Goal: Find specific page/section: Find specific page/section

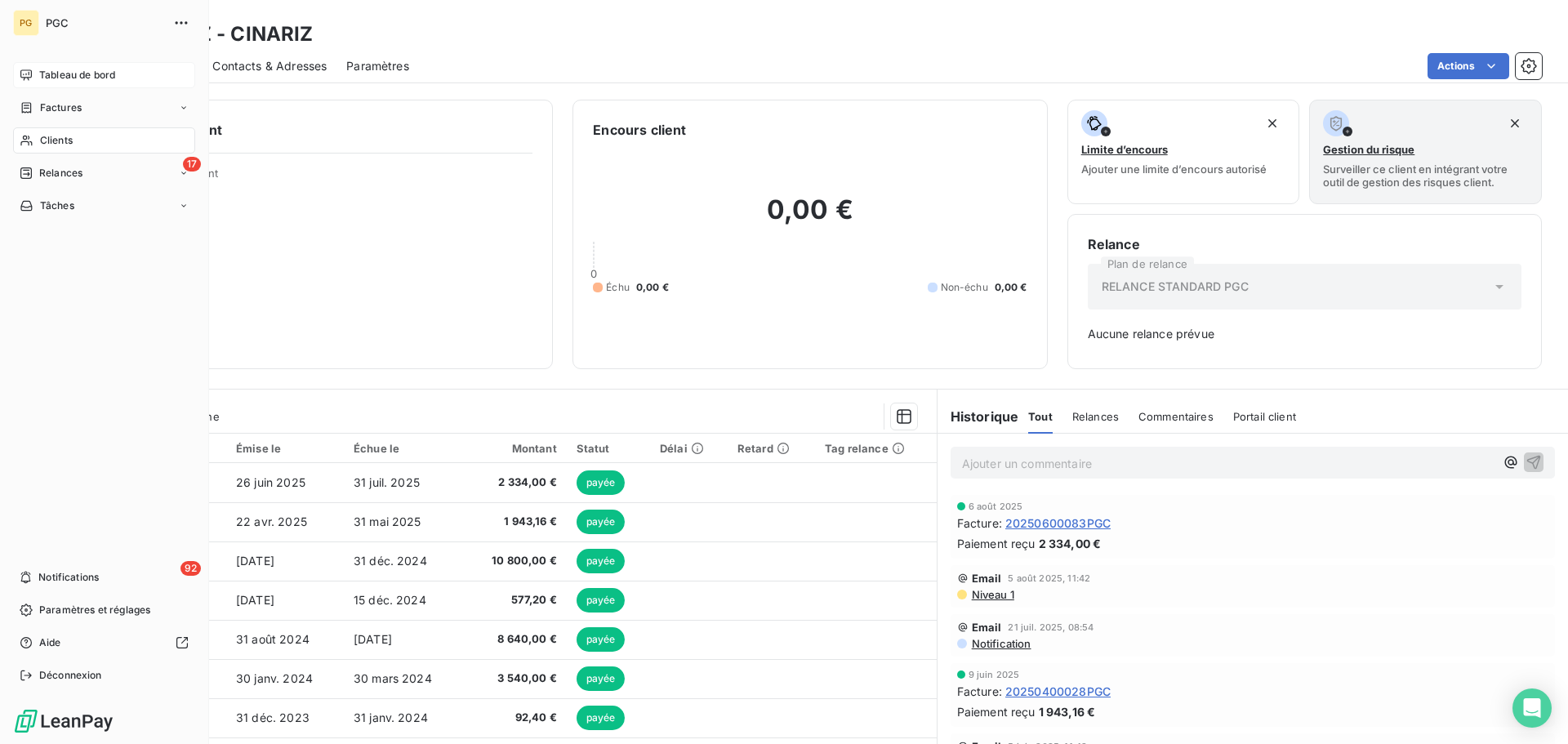
click at [70, 78] on span "Tableau de bord" at bounding box center [77, 75] width 76 height 15
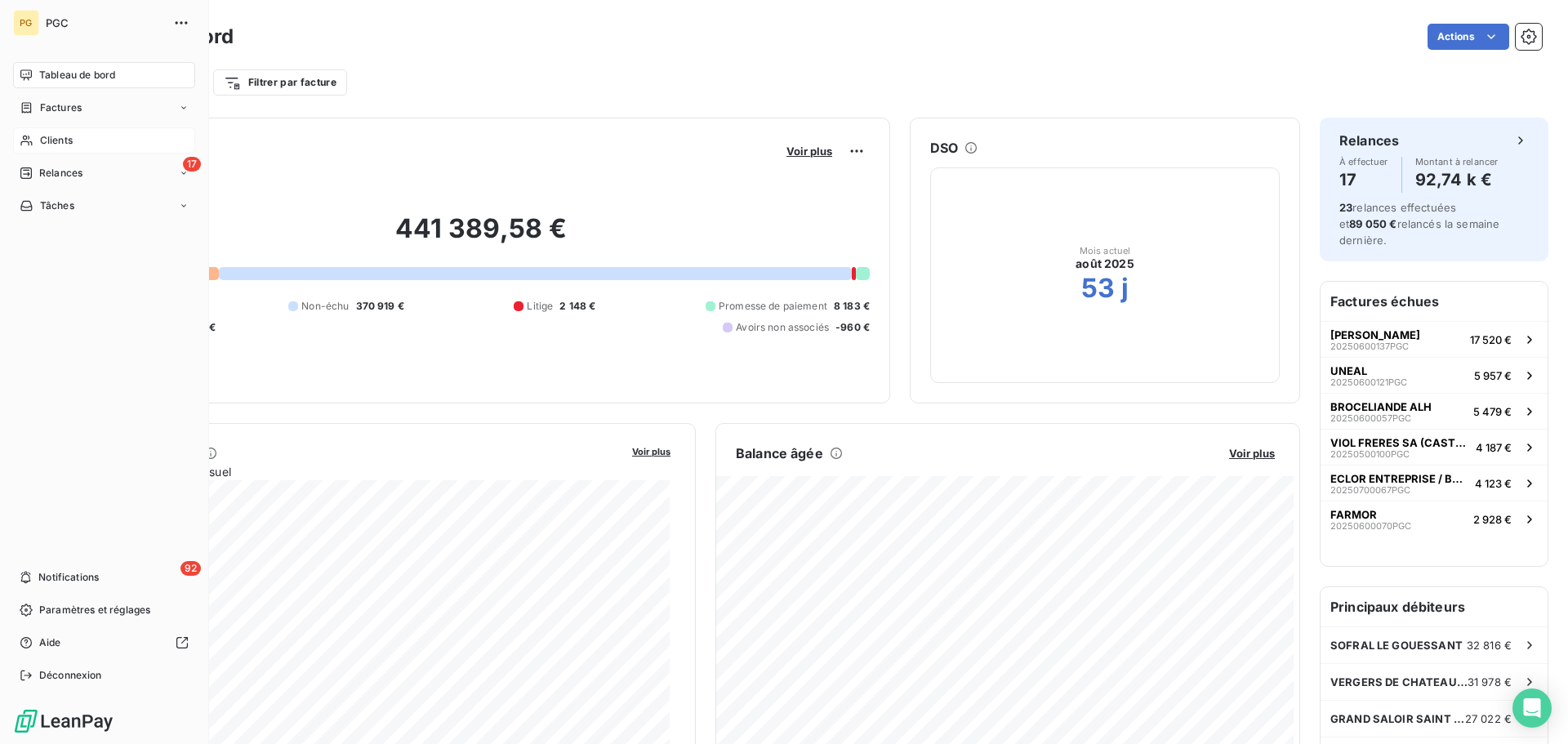
click at [53, 145] on span "Clients" at bounding box center [56, 140] width 33 height 15
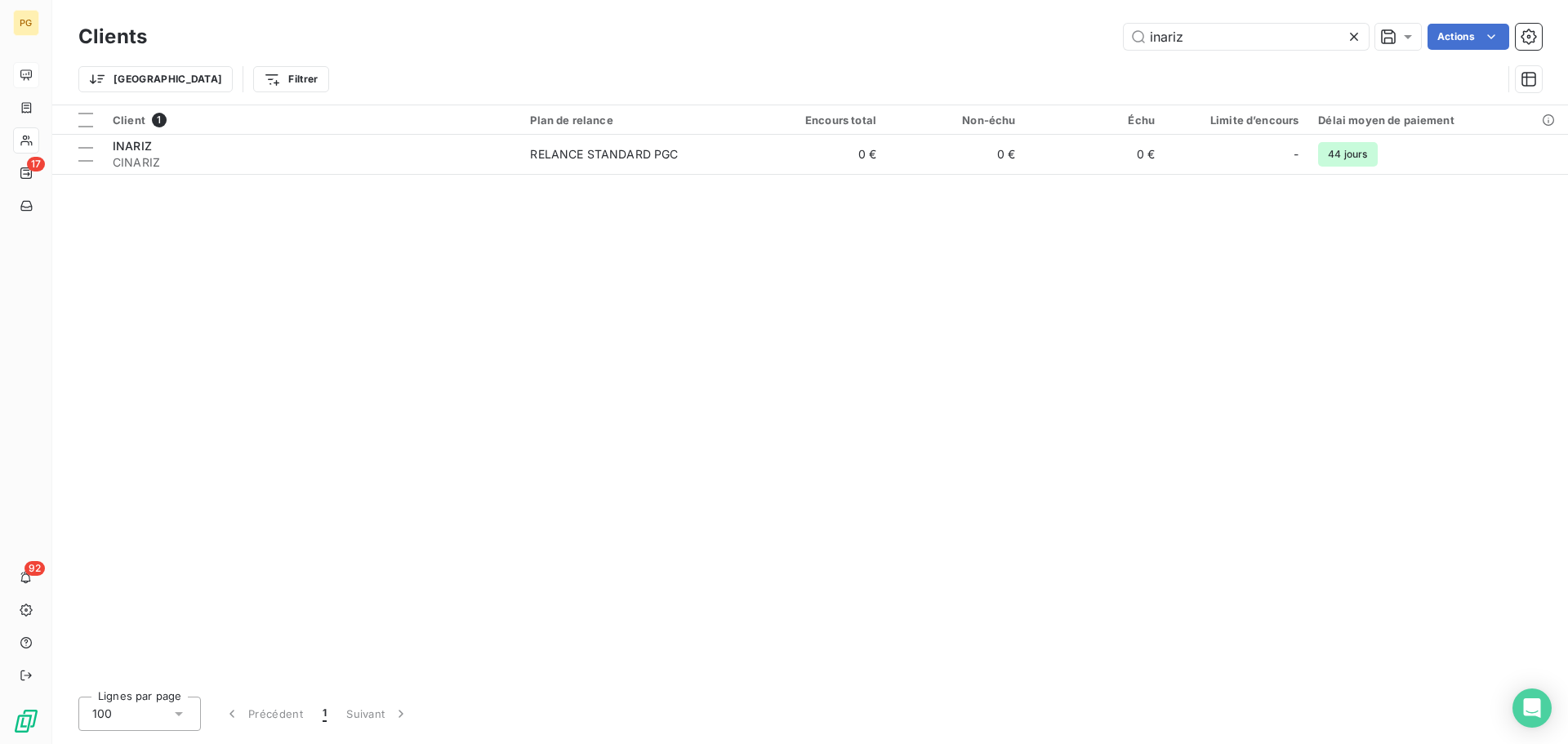
click at [1351, 37] on icon at bounding box center [1354, 37] width 8 height 8
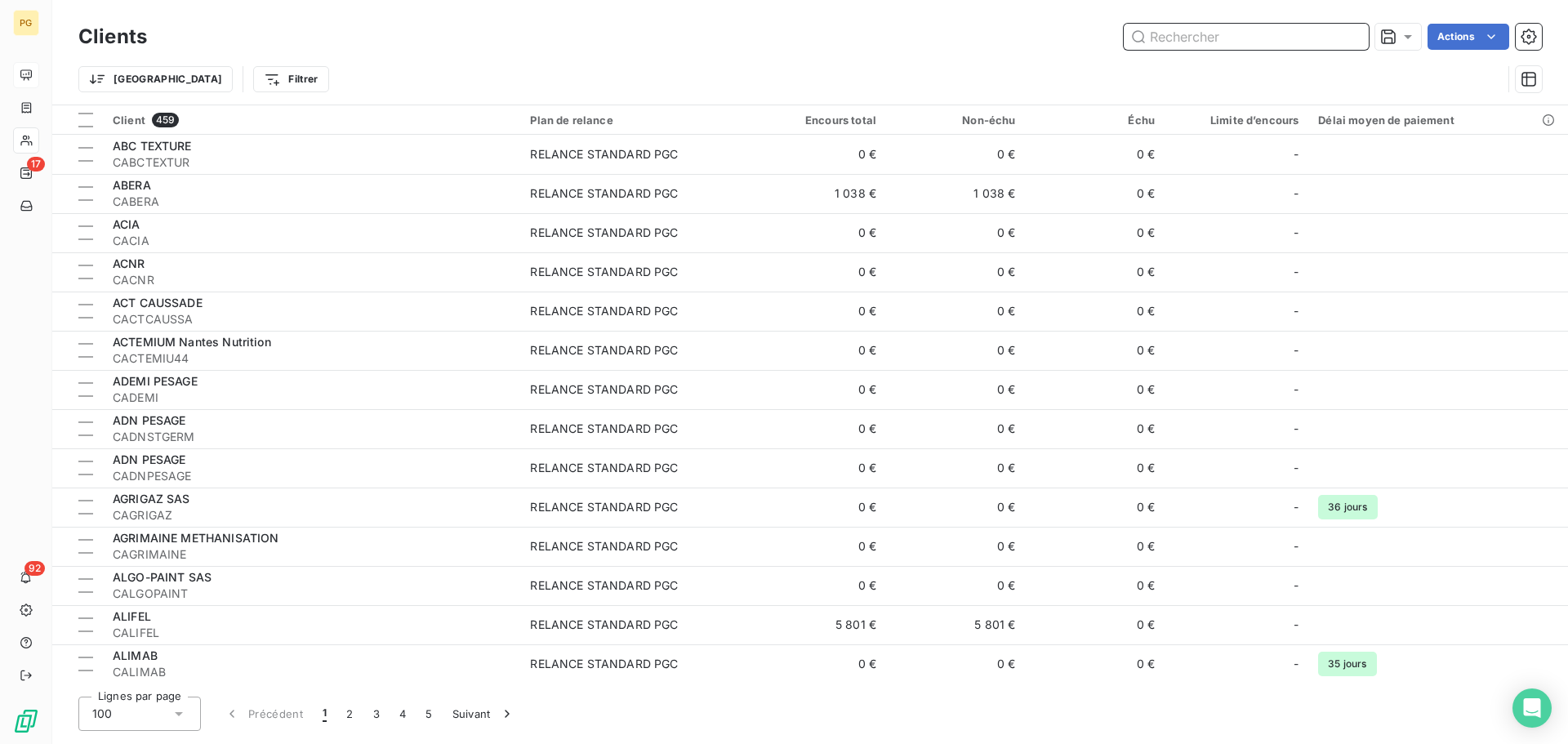
click at [1232, 40] on input "text" at bounding box center [1246, 37] width 245 height 26
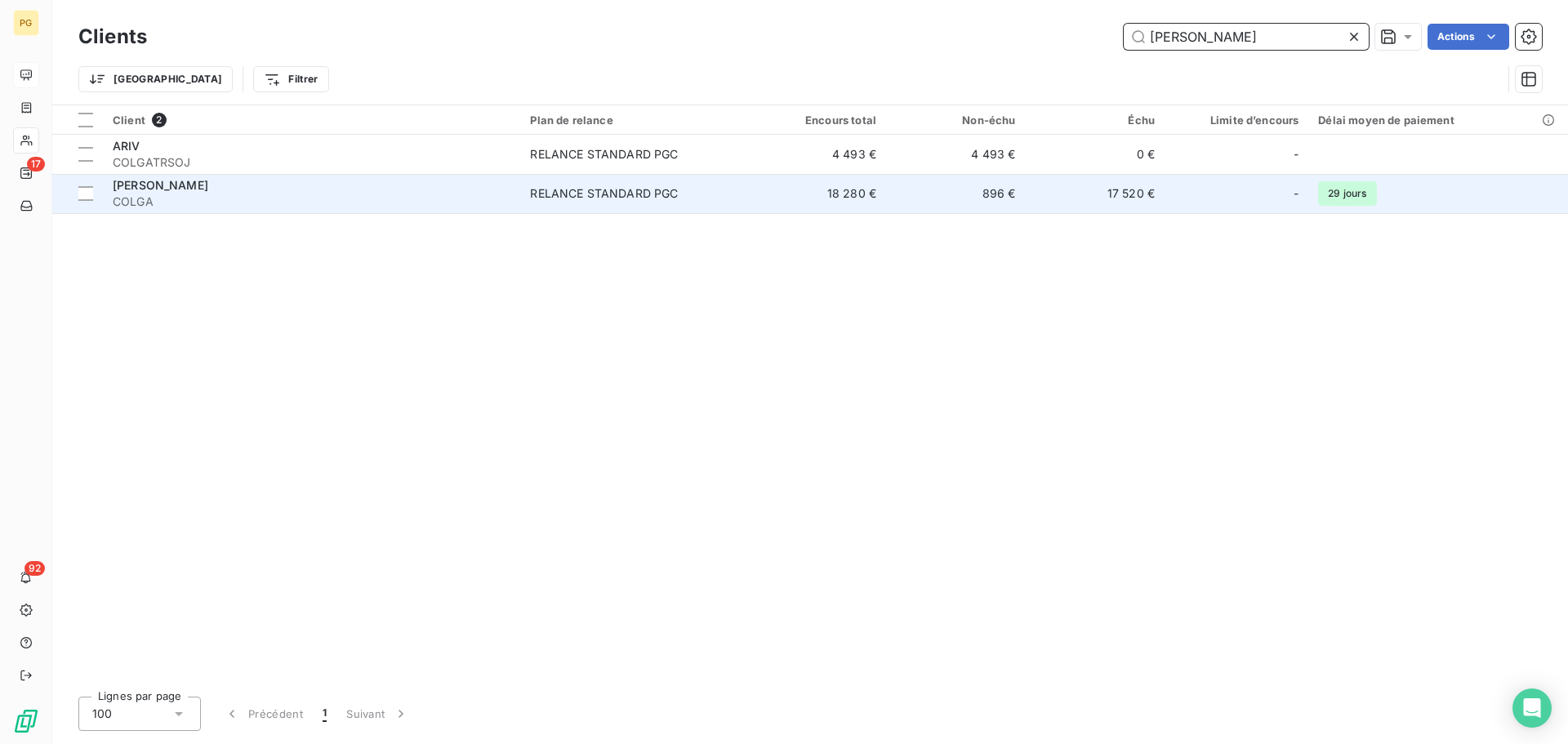
type input "[PERSON_NAME]"
click at [178, 200] on span "COLGA" at bounding box center [311, 201] width 397 height 17
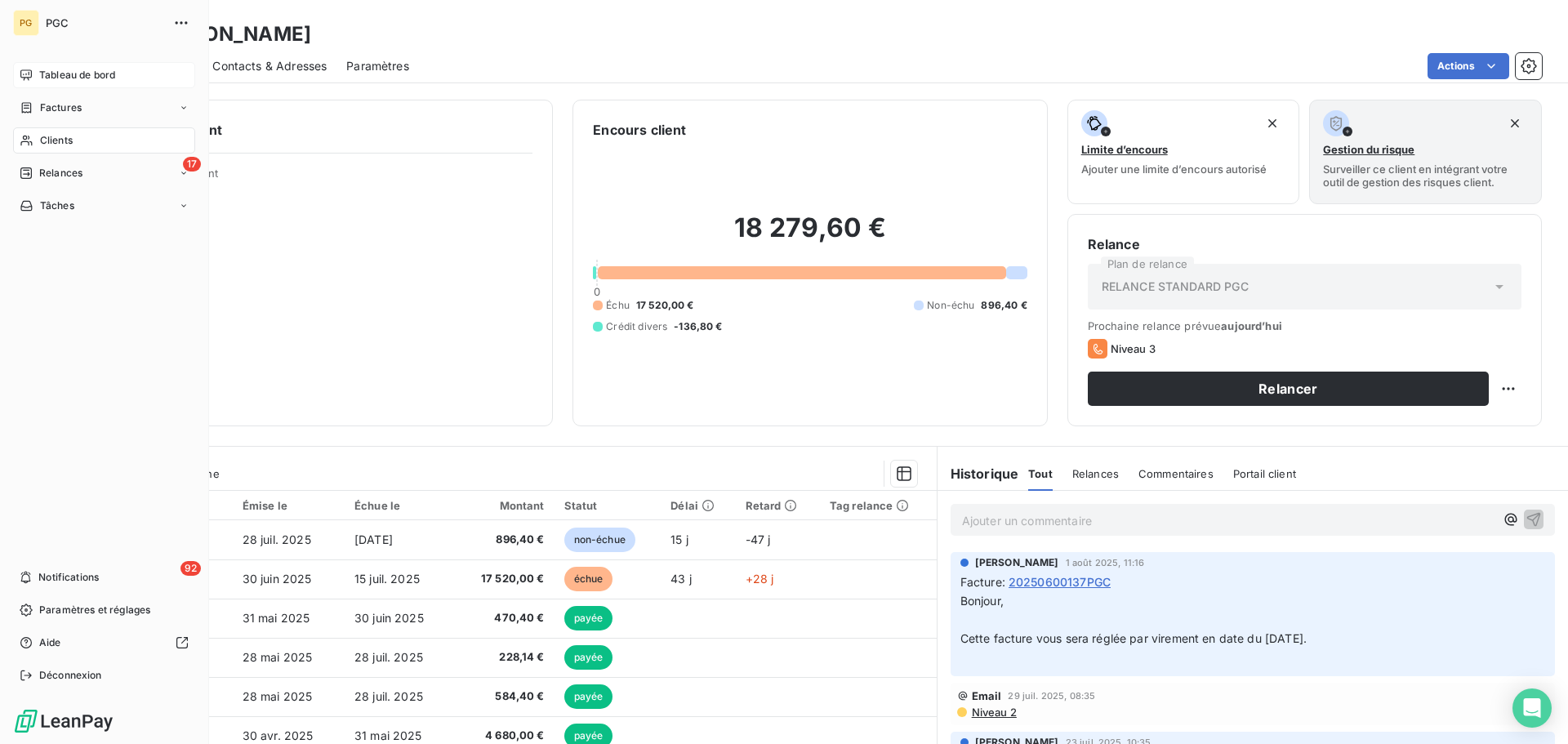
click at [50, 70] on span "Tableau de bord" at bounding box center [77, 75] width 76 height 15
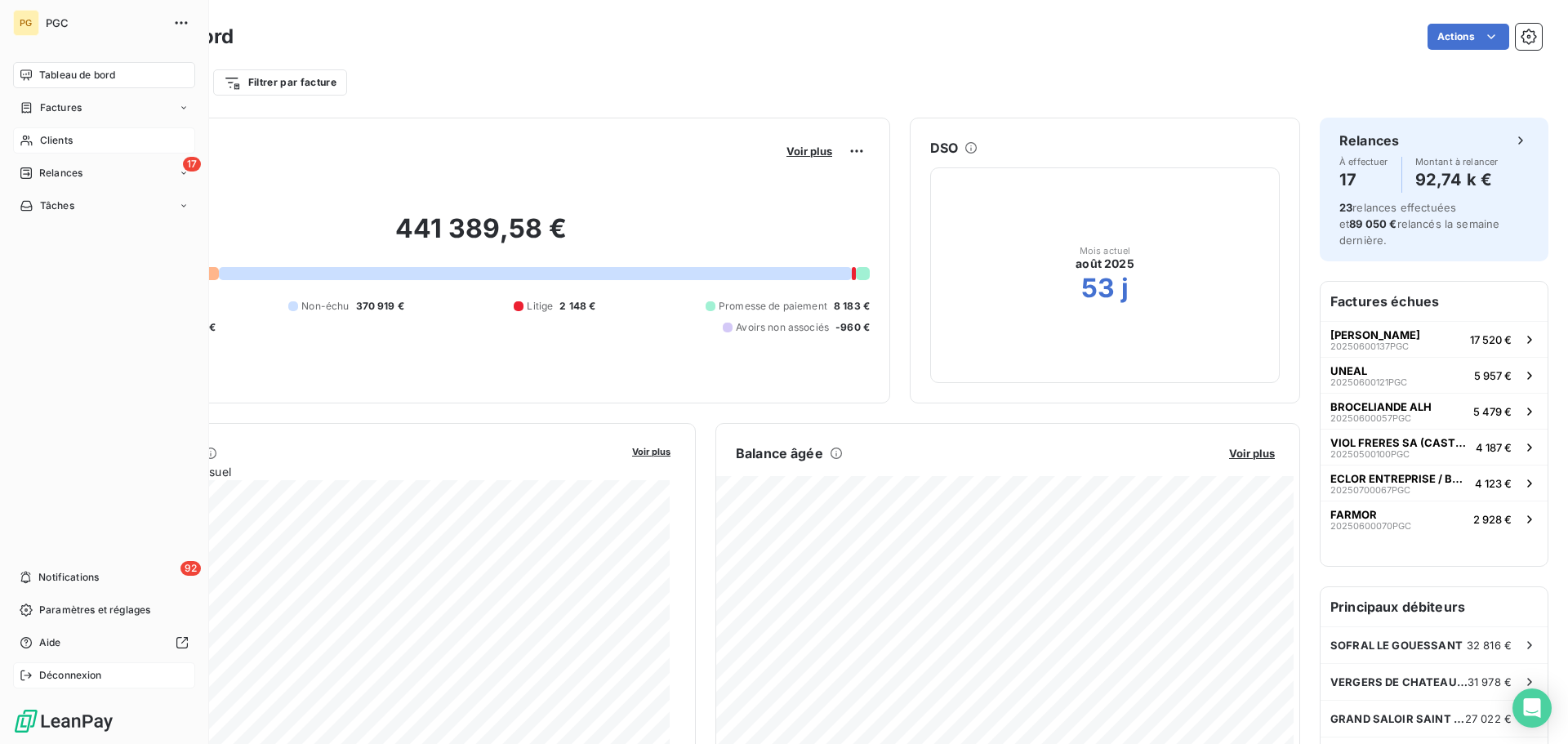
click at [60, 673] on span "Déconnexion" at bounding box center [71, 675] width 63 height 15
